Goal: Task Accomplishment & Management: Complete application form

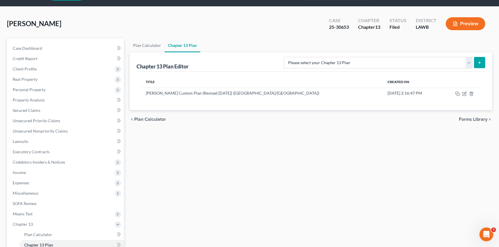
scroll to position [26, 0]
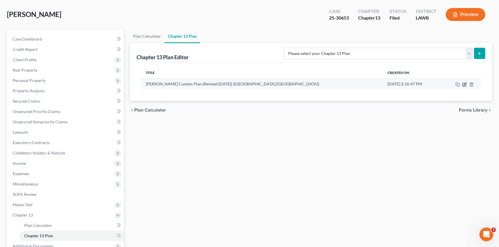
click at [462, 83] on icon "button" at bounding box center [464, 84] width 5 height 5
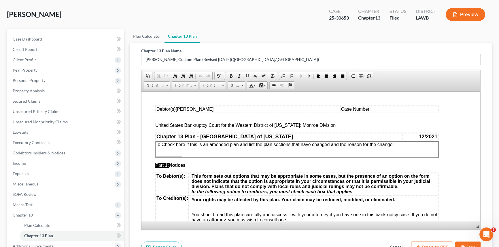
scroll to position [0, 0]
click at [381, 109] on td "Case Number:" at bounding box center [389, 109] width 98 height 6
click at [159, 145] on span "[o]" at bounding box center [158, 144] width 5 height 5
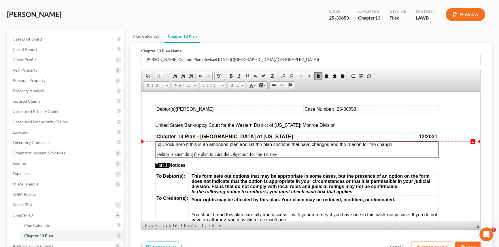
click at [393, 146] on span "[x ] Check here if this is an amended plan and list the plan sections that have…" at bounding box center [274, 144] width 237 height 5
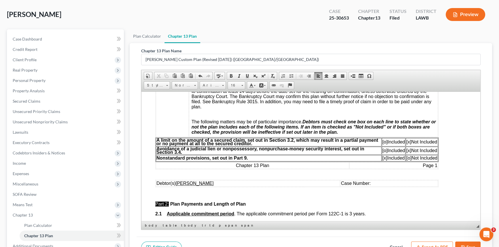
scroll to position [183, 0]
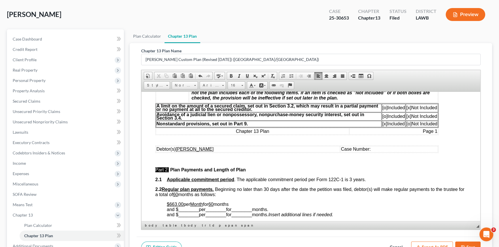
click at [370, 151] on span "Case Number:" at bounding box center [356, 149] width 30 height 5
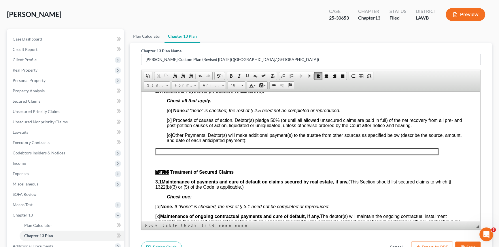
scroll to position [288, 0]
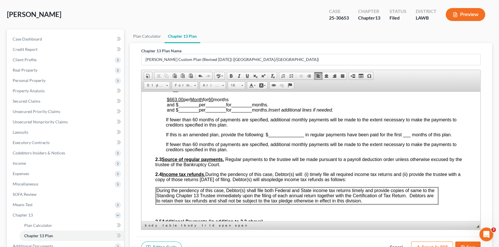
click at [213, 102] on u "60" at bounding box center [210, 99] width 5 height 5
click at [248, 74] on span at bounding box center [247, 76] width 5 height 5
click at [234, 110] on p "$663.00 per Month for 3 ​ months and $ ________ per ________ for ________ month…" at bounding box center [316, 105] width 299 height 16
click at [188, 107] on span "________" at bounding box center [188, 104] width 20 height 5
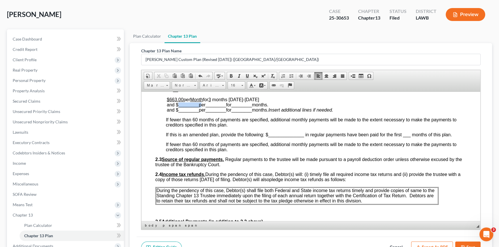
click at [188, 107] on span "________" at bounding box center [188, 104] width 20 height 5
click at [204, 107] on span "________" at bounding box center [209, 104] width 20 height 5
click at [231, 107] on span "________" at bounding box center [229, 104] width 20 height 5
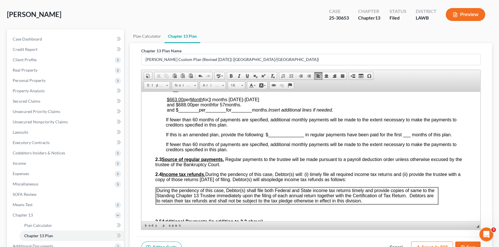
click at [243, 107] on span "months [DATE]-[DATE] and $688.00 per month for 57 months." at bounding box center [213, 102] width 92 height 10
click at [208, 107] on span "months [DATE]-[DATE] and $688.00 per month for 57 months beginning [DATE] ." at bounding box center [223, 102] width 112 height 10
click at [247, 72] on link "Underline" at bounding box center [247, 75] width 8 height 7
click at [225, 107] on span "months [DATE]-[DATE] and $688.00 per month for 57 months beginning [DATE] ." at bounding box center [222, 102] width 110 height 10
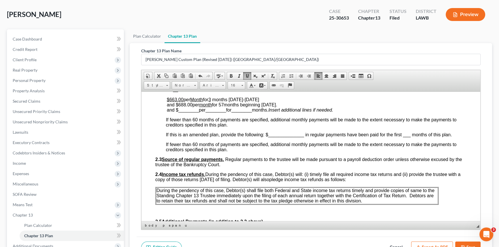
click at [225, 107] on span "months [DATE]-[DATE] and $688.00 per month for 57 months beginning [DATE] ." at bounding box center [222, 102] width 110 height 10
click at [245, 74] on span at bounding box center [247, 76] width 5 height 5
click at [186, 107] on span "months [DATE]-[DATE] and $688.00 per month for 57 months beginning [DATE] ." at bounding box center [221, 102] width 109 height 10
click at [246, 74] on span at bounding box center [247, 76] width 5 height 5
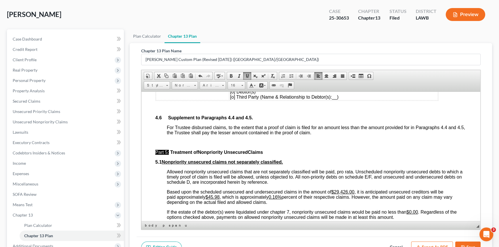
scroll to position [1492, 0]
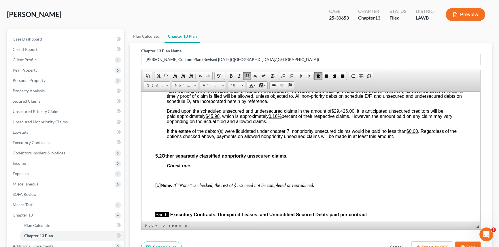
click at [214, 119] on u "$45.98" at bounding box center [212, 116] width 14 height 5
click at [280, 119] on u "0.16%" at bounding box center [274, 116] width 13 height 5
click at [279, 119] on u "0.16%" at bounding box center [274, 116] width 13 height 5
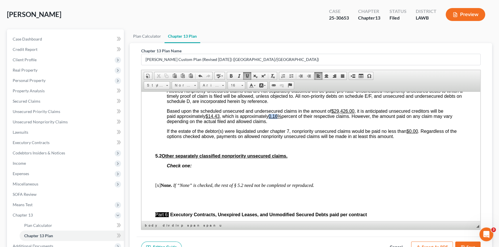
click at [278, 119] on u "0.16%" at bounding box center [274, 116] width 13 height 5
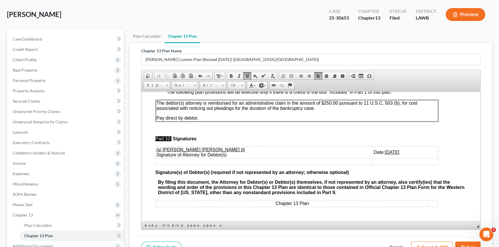
scroll to position [1937, 0]
click at [385, 150] on u "[DATE]" at bounding box center [392, 152] width 14 height 5
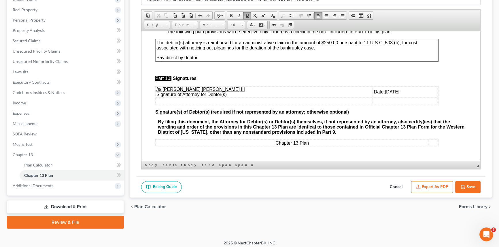
scroll to position [89, 0]
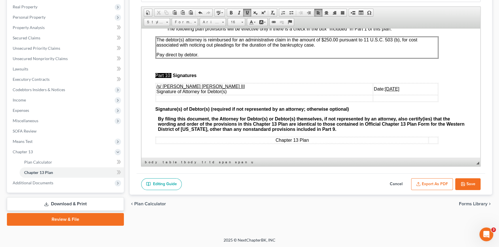
click at [429, 183] on button "Export as PDF" at bounding box center [432, 185] width 42 height 12
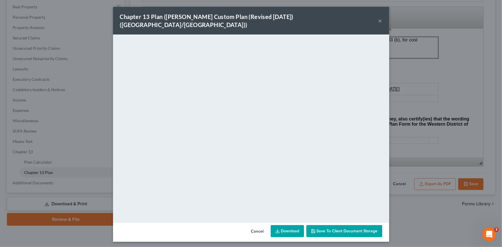
click at [379, 18] on button "×" at bounding box center [381, 20] width 4 height 7
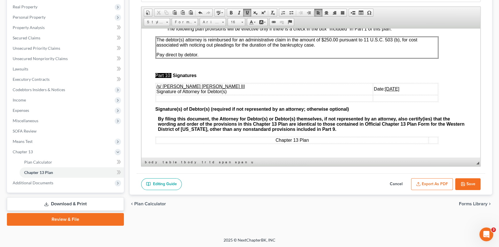
click at [466, 183] on button "Save" at bounding box center [467, 185] width 25 height 12
